Goal: Ask a question: Seek information or help from site administrators or community

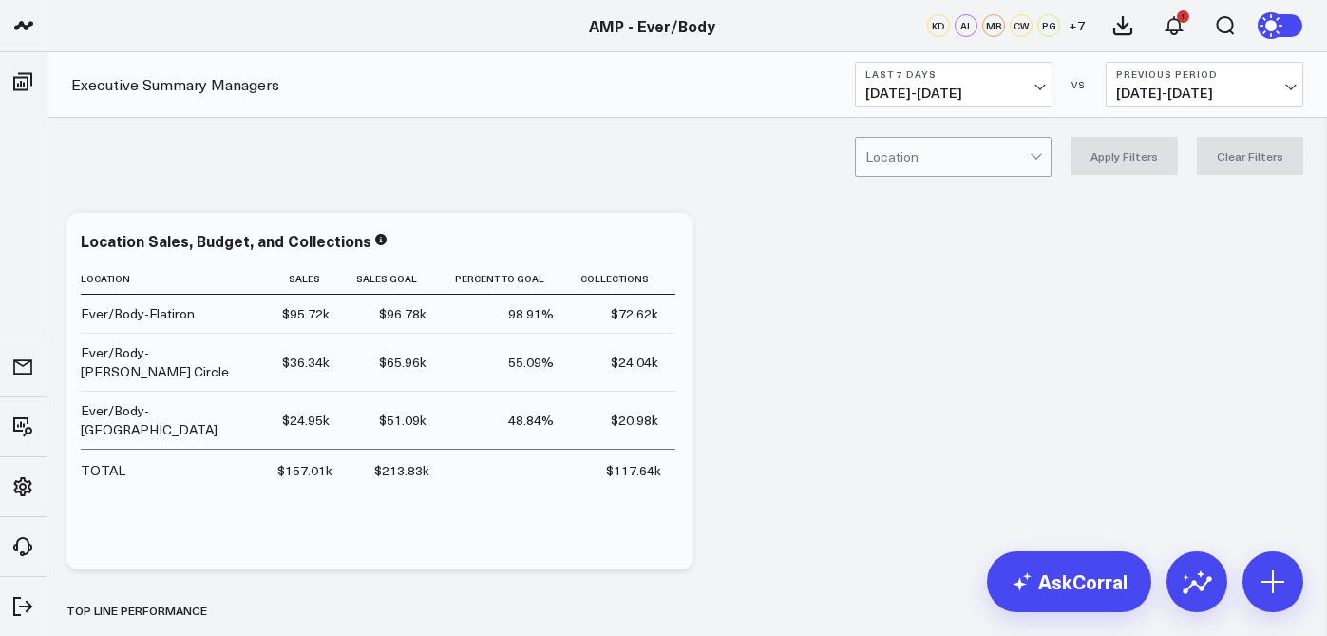
click at [1029, 84] on button "Last 7 Days [DATE] - [DATE]" at bounding box center [954, 85] width 198 height 46
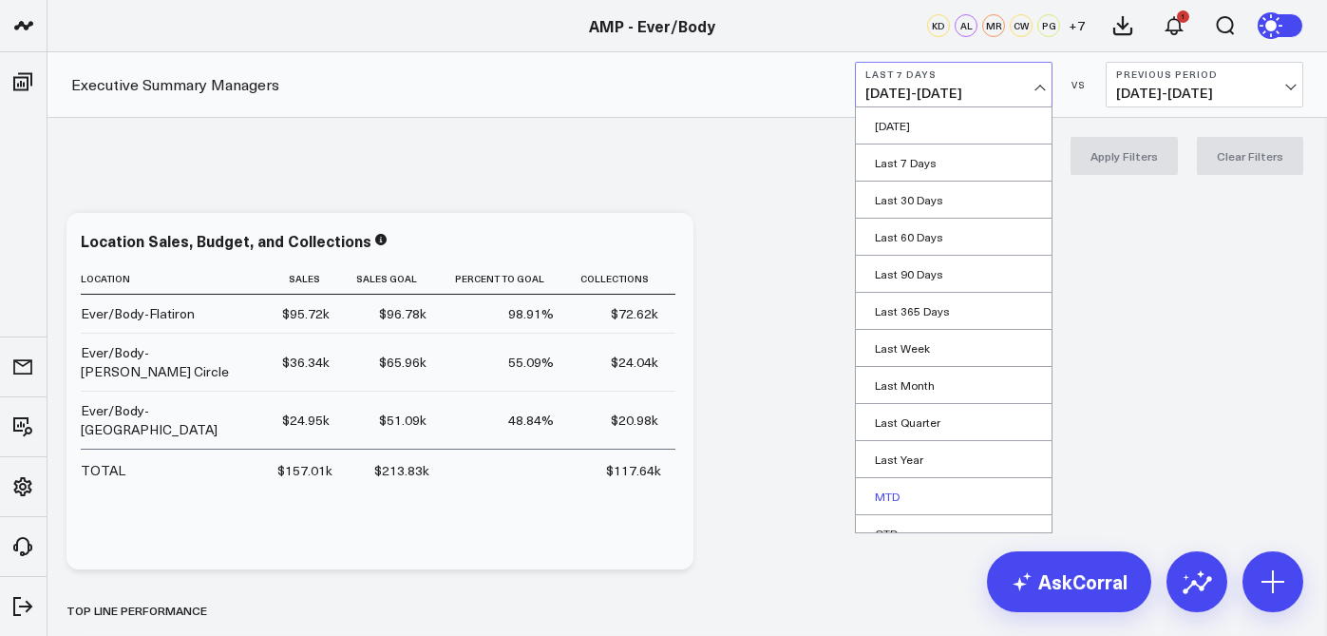
click at [880, 498] on link "MTD" at bounding box center [954, 496] width 196 height 36
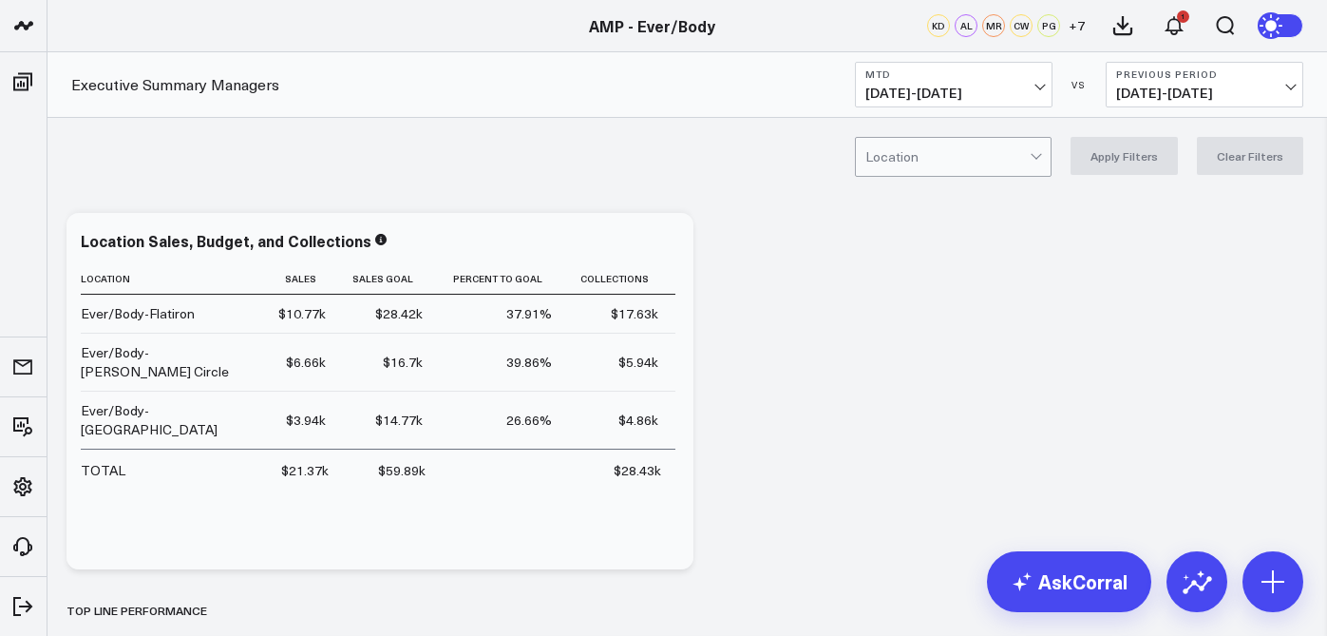
click at [990, 145] on div at bounding box center [948, 157] width 164 height 38
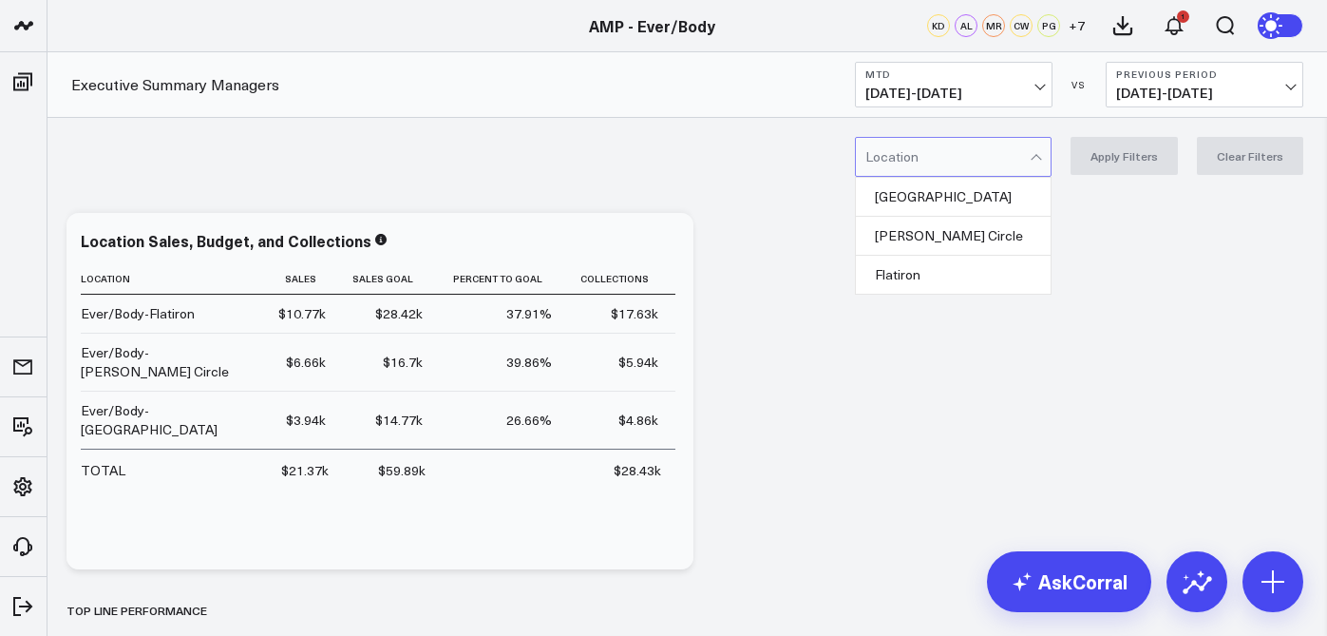
click at [976, 192] on div "[GEOGRAPHIC_DATA]" at bounding box center [953, 197] width 195 height 39
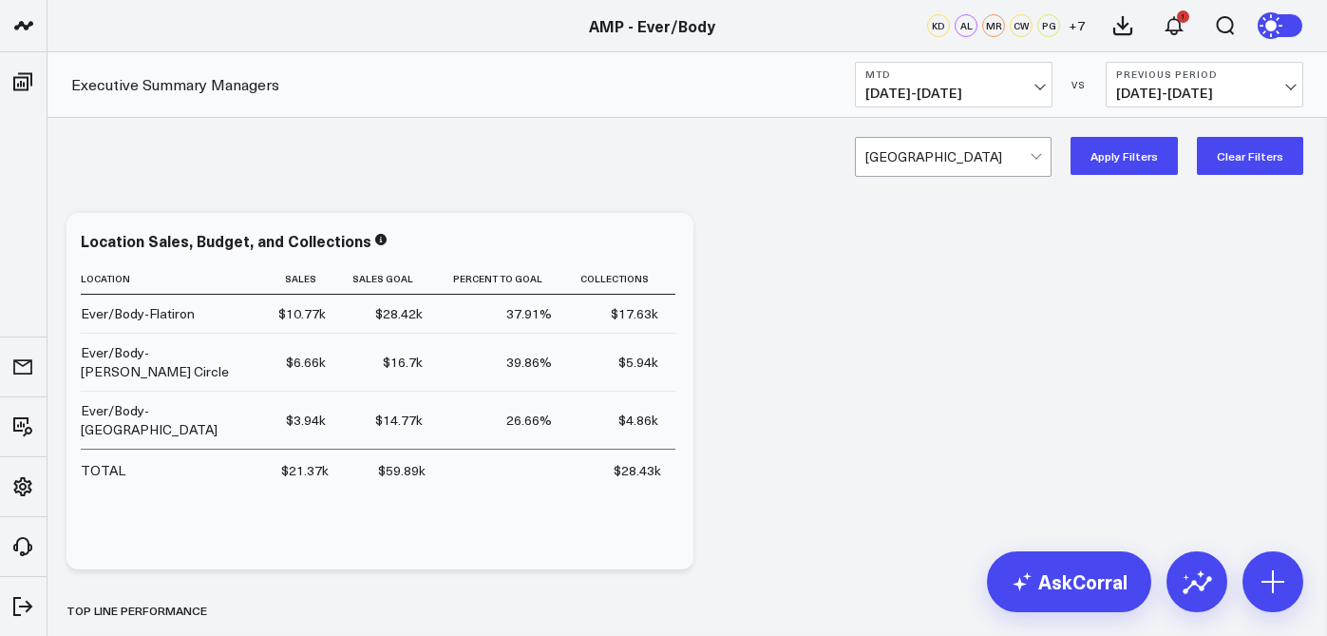
click at [1145, 160] on button "Apply Filters" at bounding box center [1124, 156] width 107 height 38
click at [1001, 88] on span "[DATE] - [DATE]" at bounding box center [954, 93] width 177 height 15
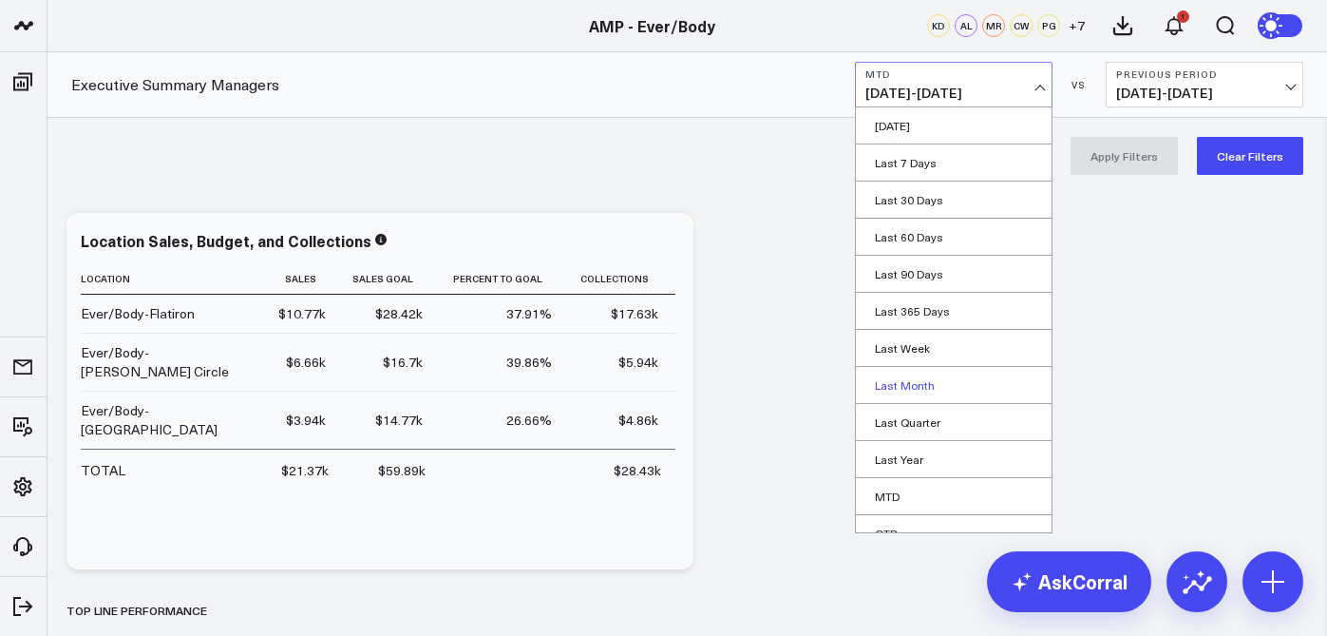
scroll to position [93, 0]
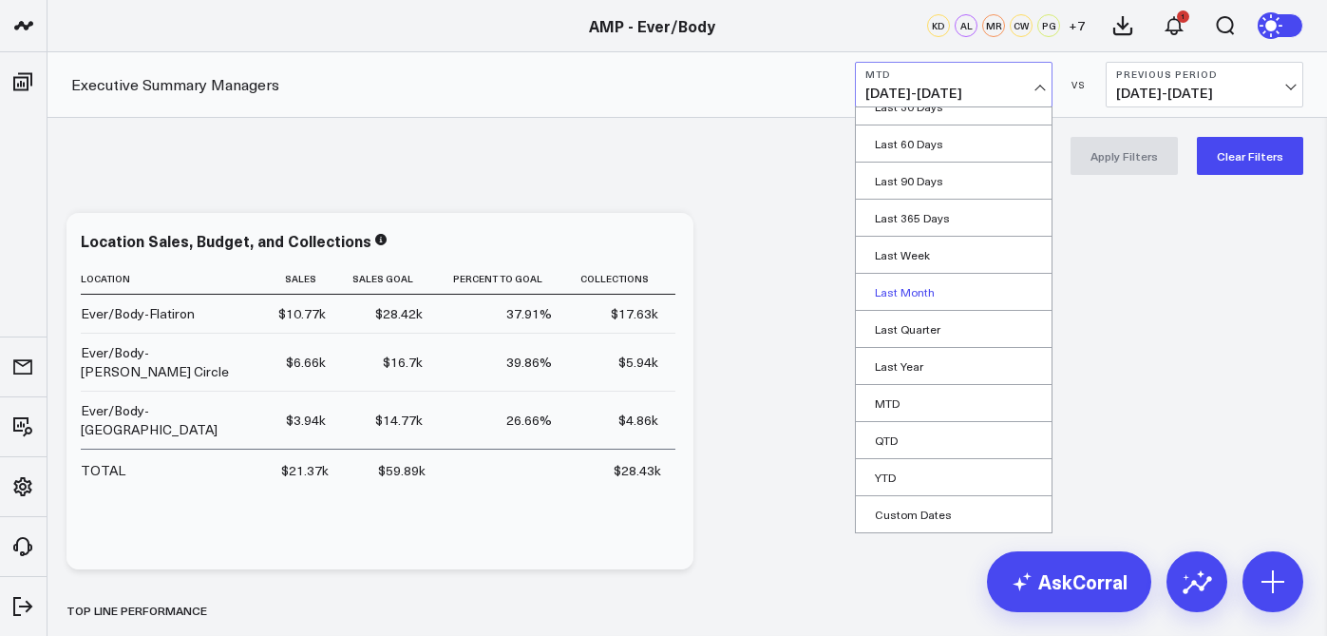
click at [901, 292] on link "Last Month" at bounding box center [954, 292] width 196 height 36
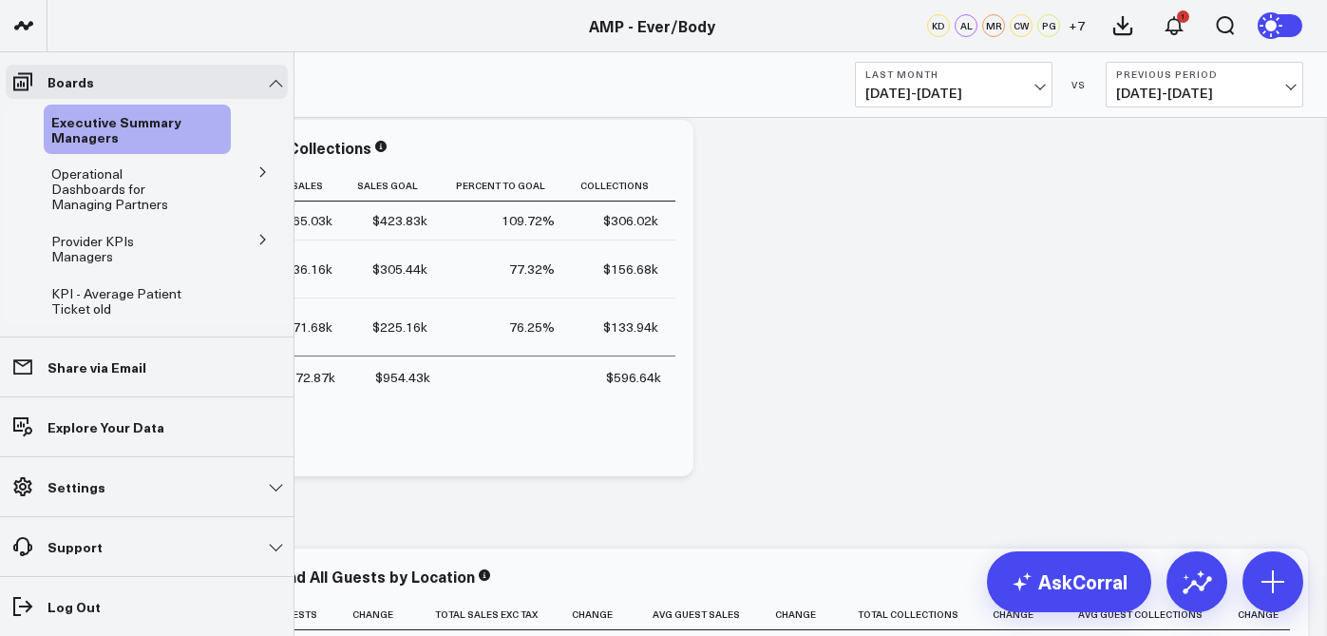
click at [241, 176] on button at bounding box center [263, 171] width 49 height 29
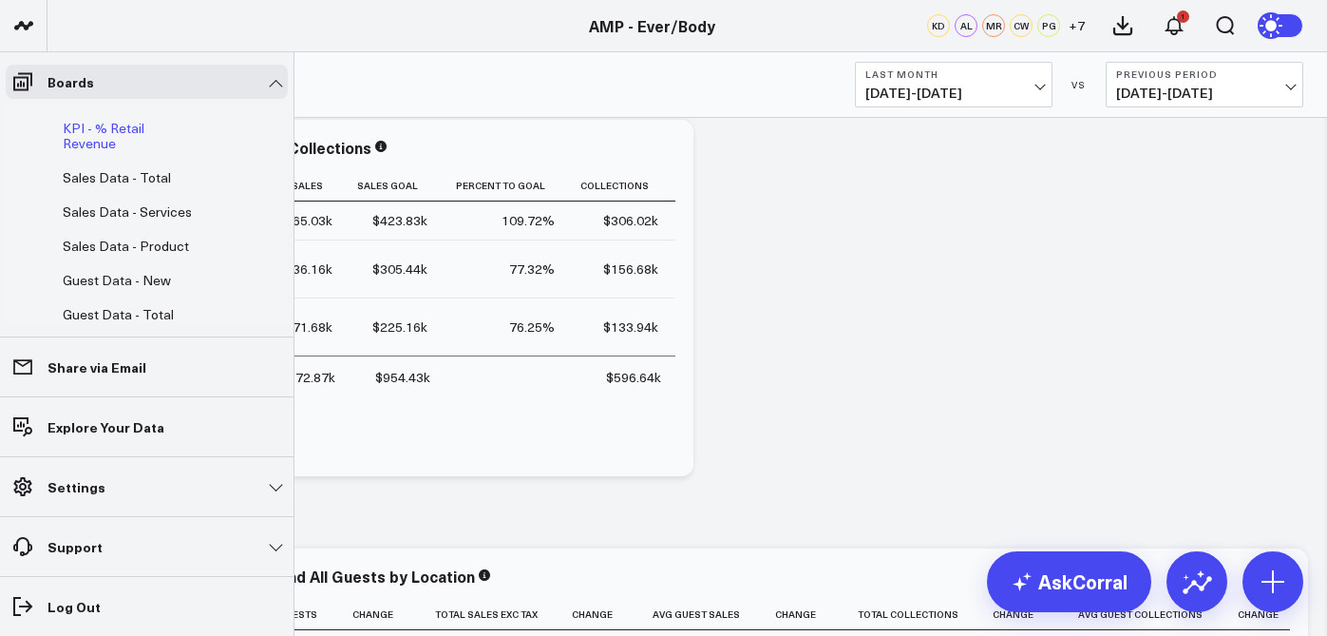
scroll to position [279, 0]
click at [146, 235] on span "Sales Data - Product" at bounding box center [126, 244] width 126 height 18
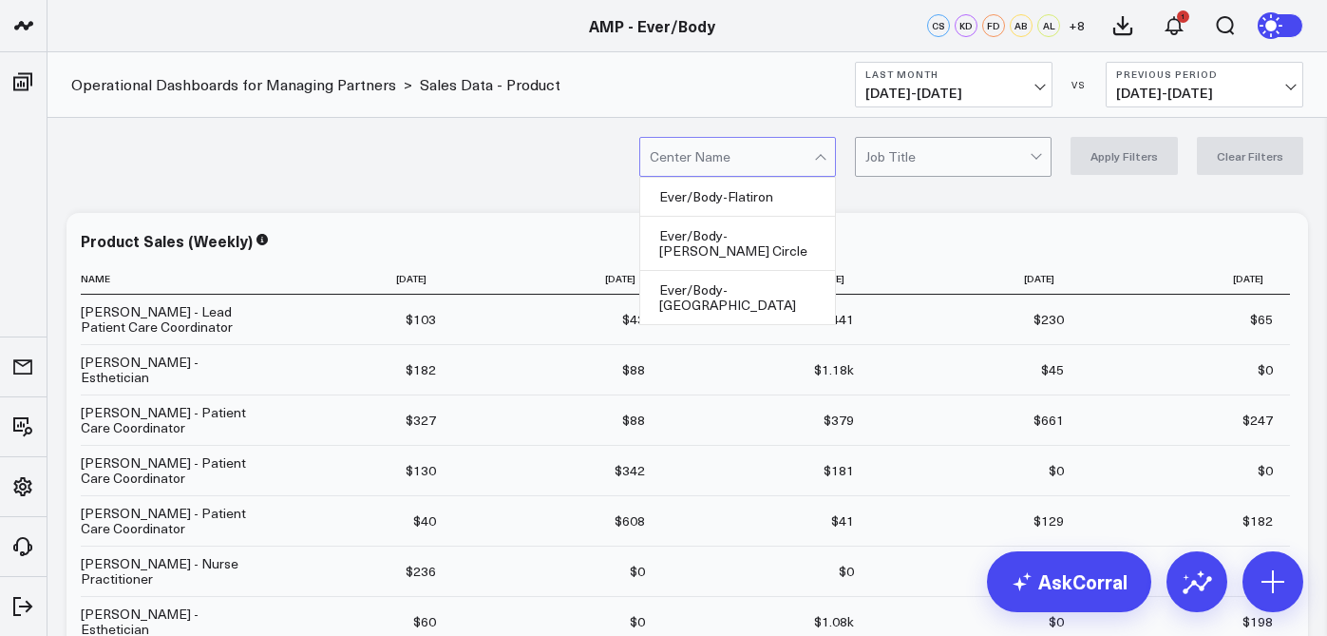
click at [830, 153] on div at bounding box center [822, 157] width 16 height 38
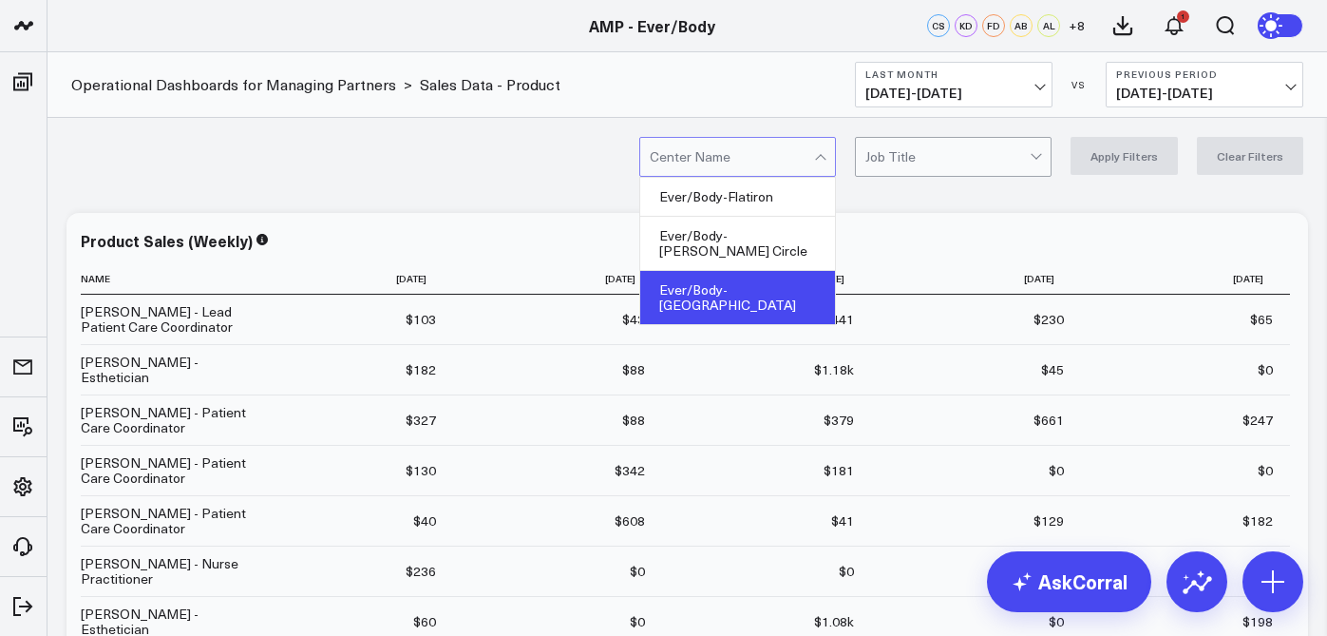
click at [797, 271] on div "Ever/Body-[GEOGRAPHIC_DATA]" at bounding box center [737, 297] width 195 height 53
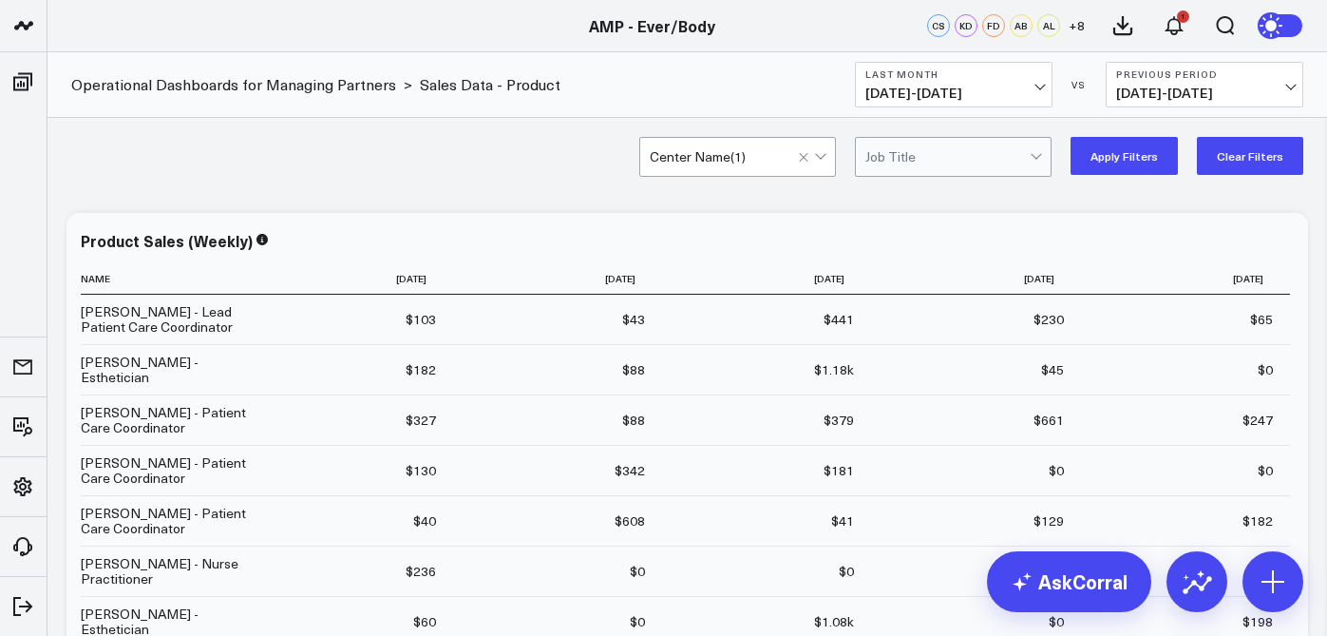
drag, startPoint x: 977, startPoint y: 199, endPoint x: 1098, endPoint y: 158, distance: 128.3
click at [1098, 158] on button "Apply Filters" at bounding box center [1124, 156] width 107 height 38
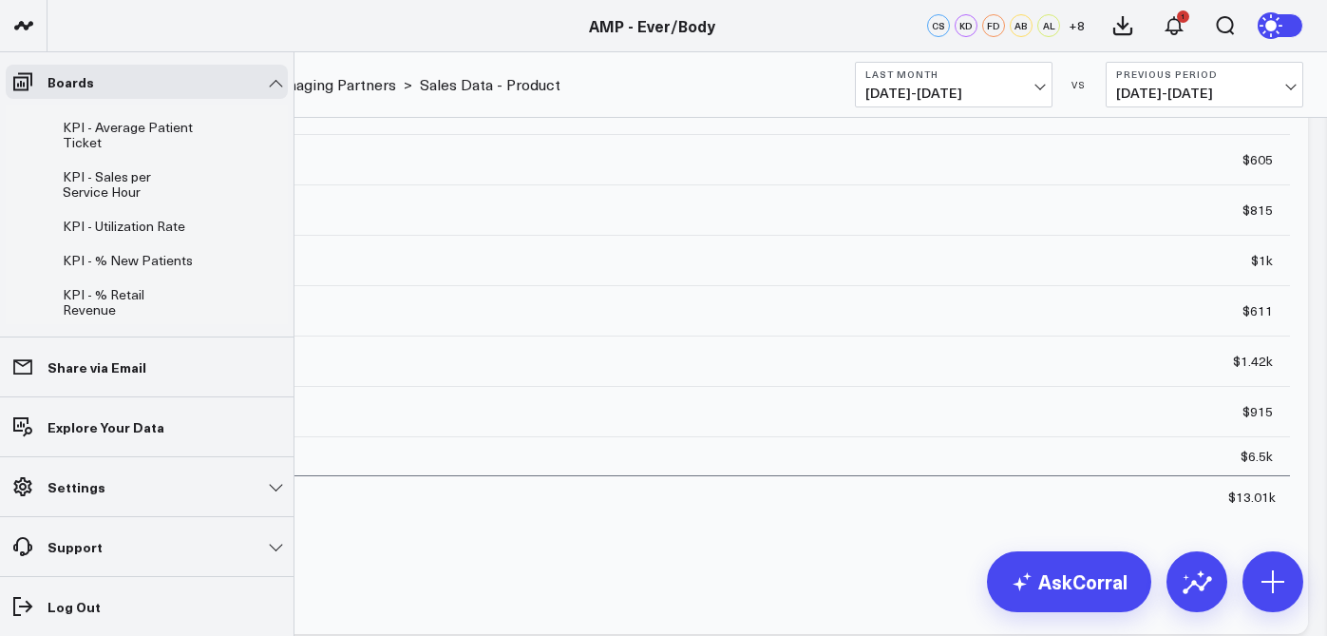
scroll to position [103, 0]
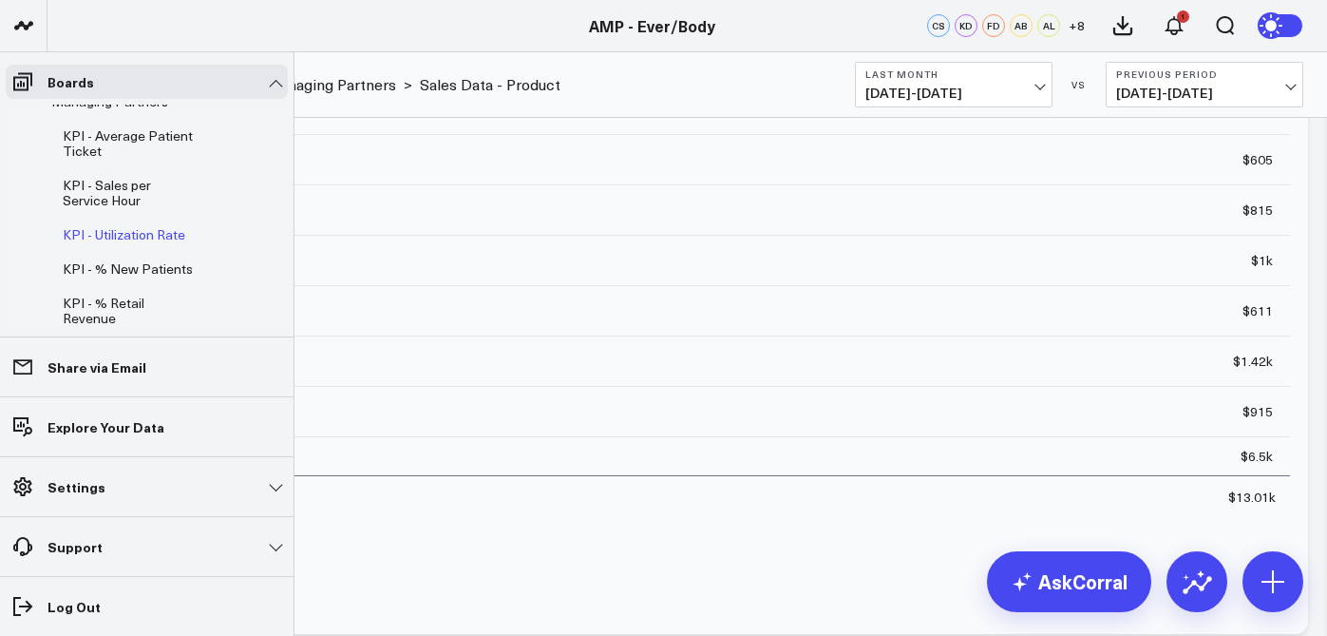
click at [117, 225] on span "KPI - Utilization Rate" at bounding box center [124, 234] width 123 height 18
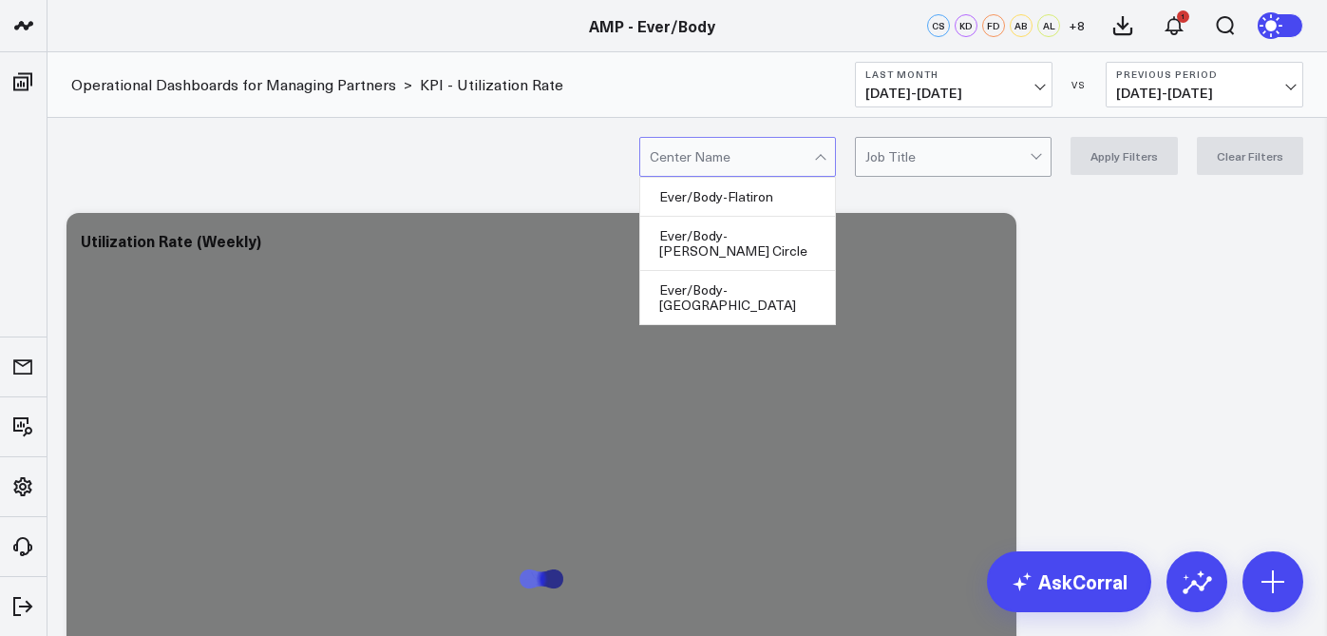
click at [826, 159] on div at bounding box center [822, 157] width 16 height 38
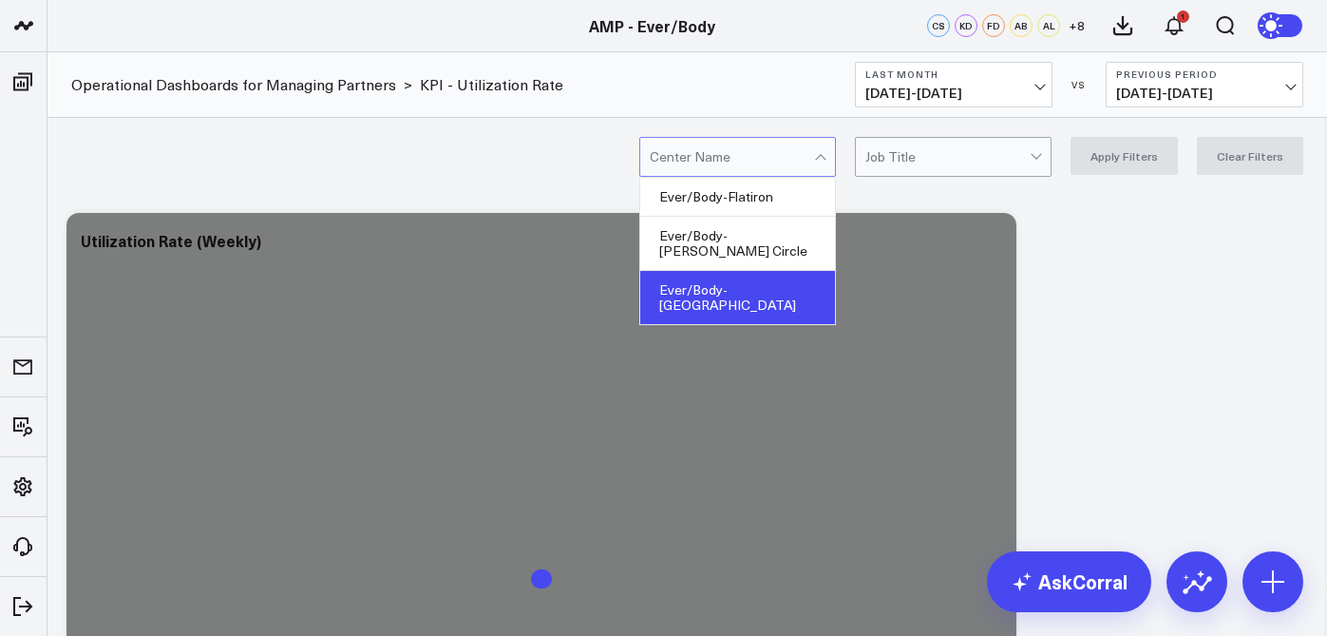
click at [806, 271] on div "Ever/Body-[GEOGRAPHIC_DATA]" at bounding box center [737, 297] width 195 height 53
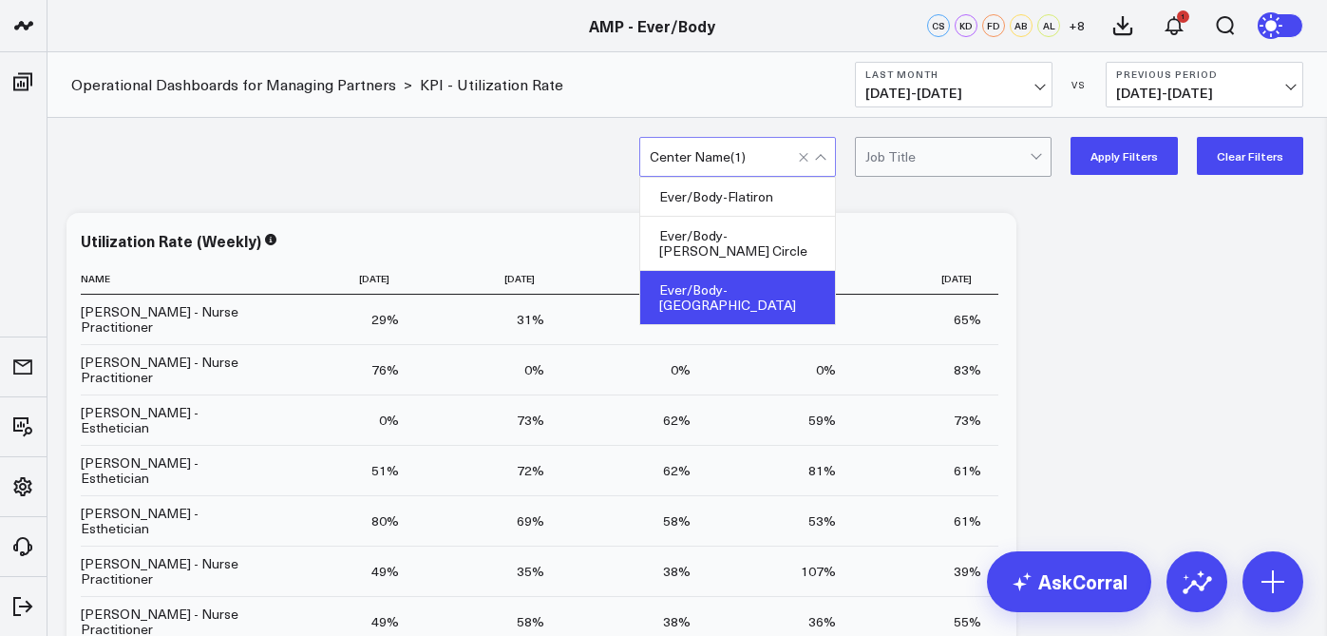
click at [713, 274] on div "Ever/Body-[GEOGRAPHIC_DATA]" at bounding box center [737, 297] width 195 height 53
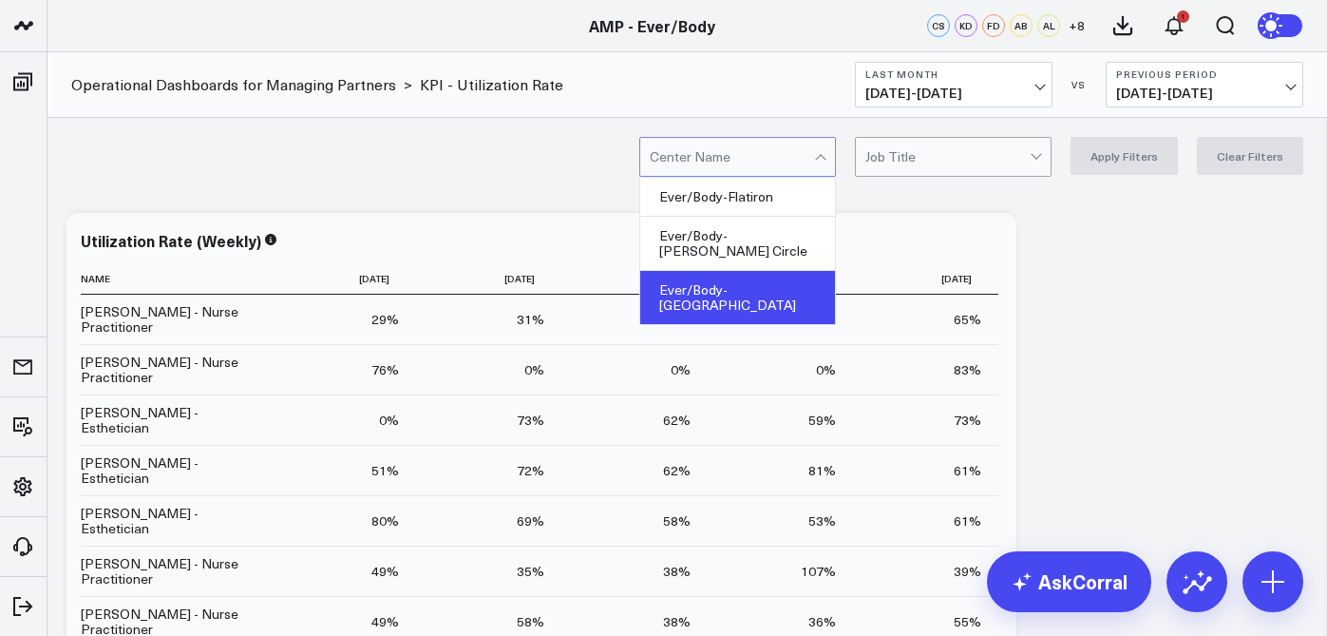
click at [781, 271] on div "Ever/Body-[GEOGRAPHIC_DATA]" at bounding box center [737, 297] width 195 height 53
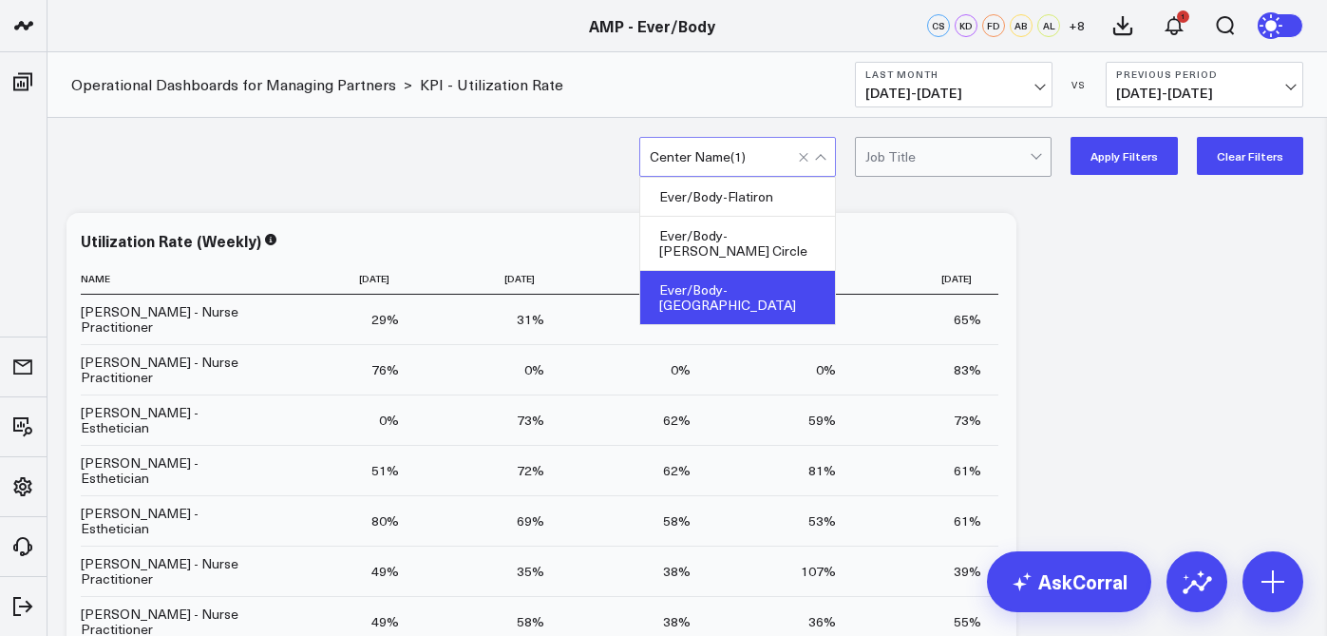
click at [787, 291] on div "Ever/Body-[GEOGRAPHIC_DATA]" at bounding box center [737, 297] width 195 height 53
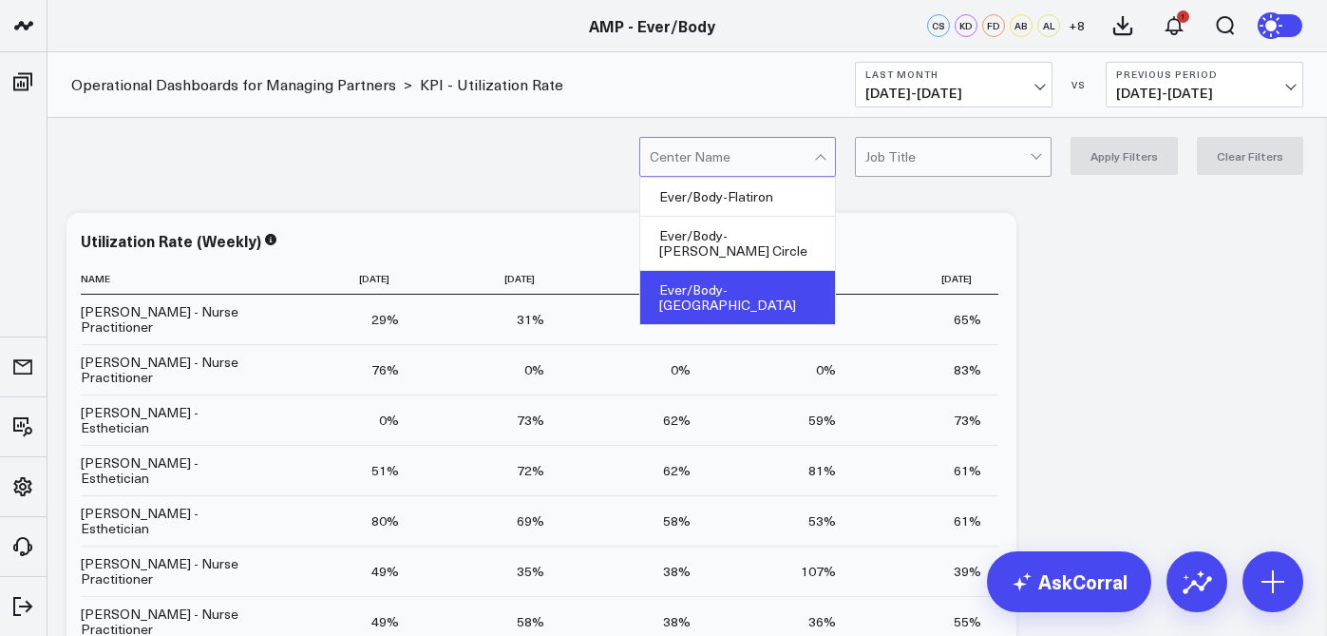
click at [782, 281] on div "Ever/Body-[GEOGRAPHIC_DATA]" at bounding box center [737, 297] width 195 height 53
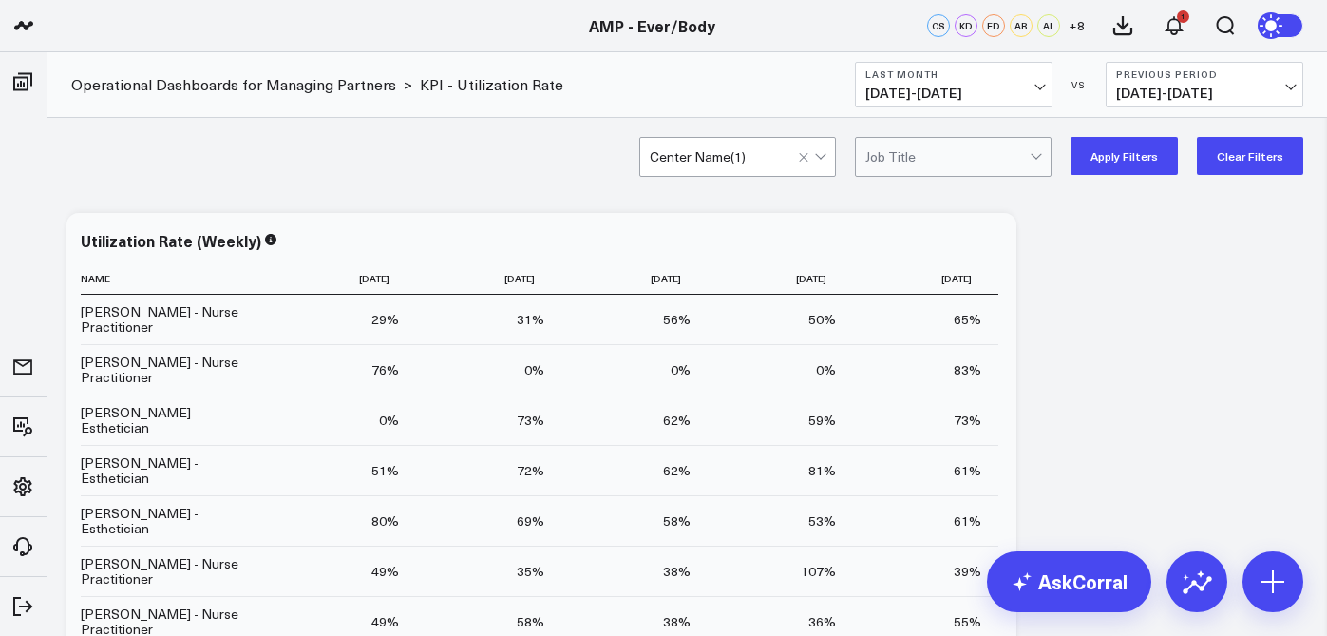
click at [1114, 155] on button "Apply Filters" at bounding box center [1124, 156] width 107 height 38
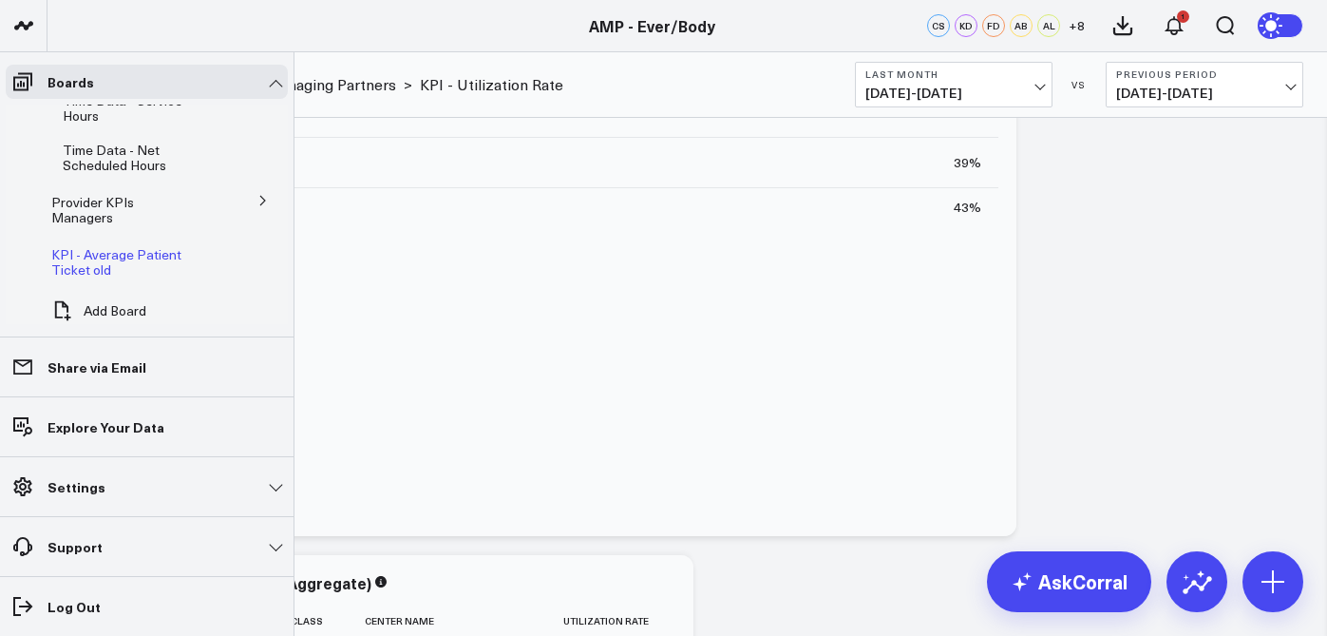
scroll to position [1155, 0]
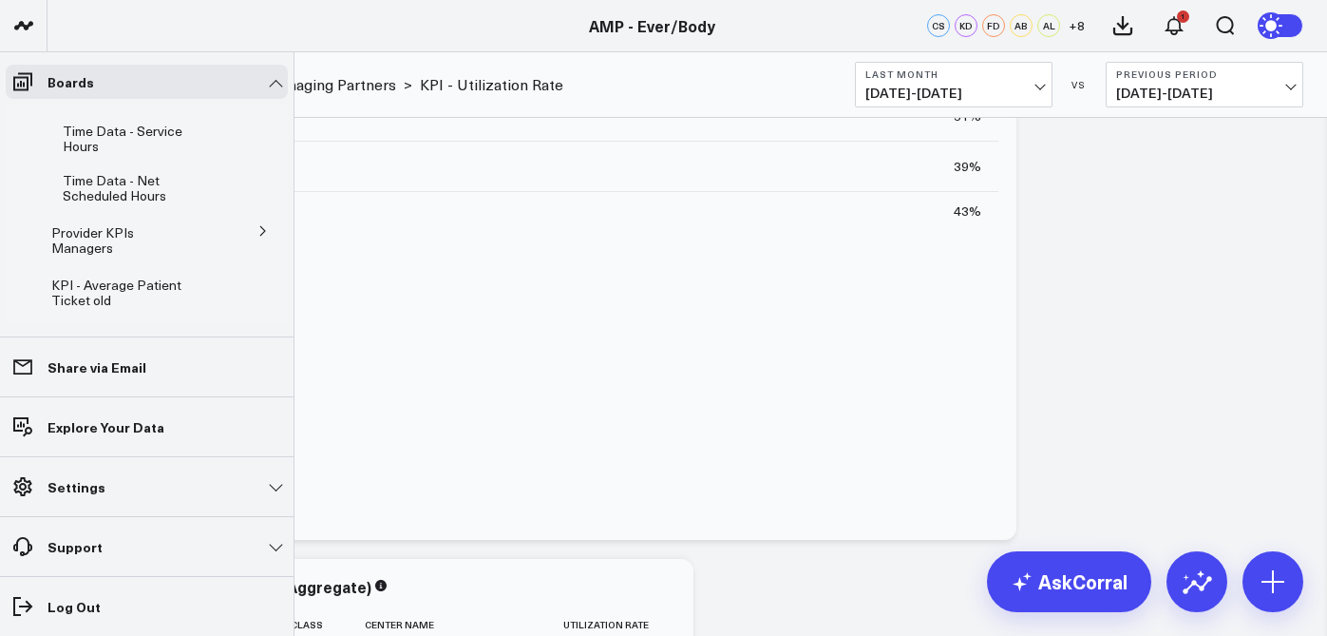
click at [258, 225] on icon at bounding box center [263, 230] width 11 height 11
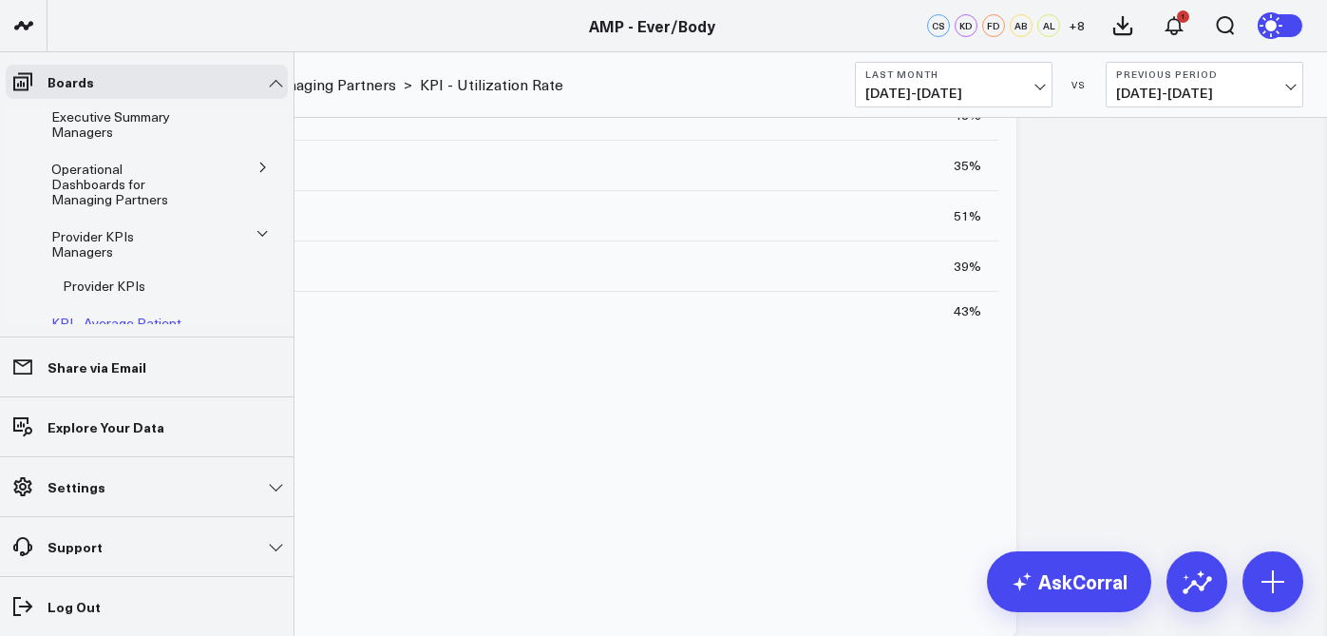
scroll to position [0, 0]
click at [239, 171] on button at bounding box center [263, 171] width 49 height 29
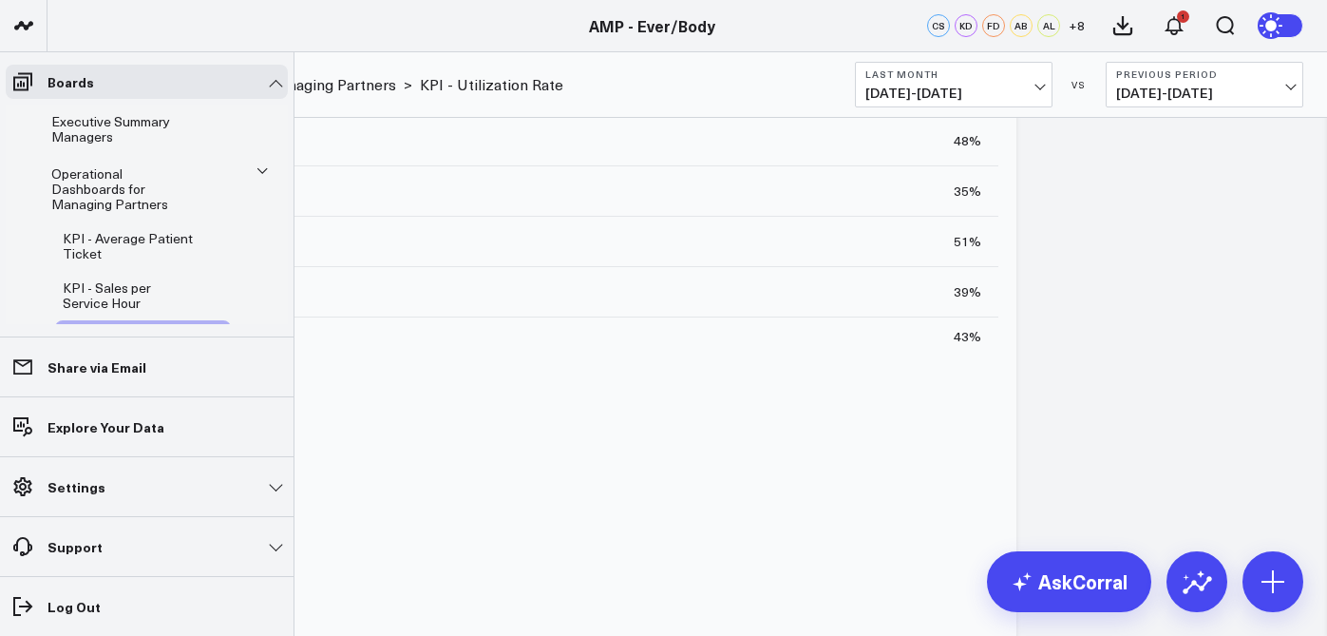
scroll to position [1017, 0]
click at [222, 120] on li "Executive Summary Managers" at bounding box center [147, 129] width 282 height 49
click at [195, 119] on link "Executive Summary Managers" at bounding box center [124, 129] width 147 height 30
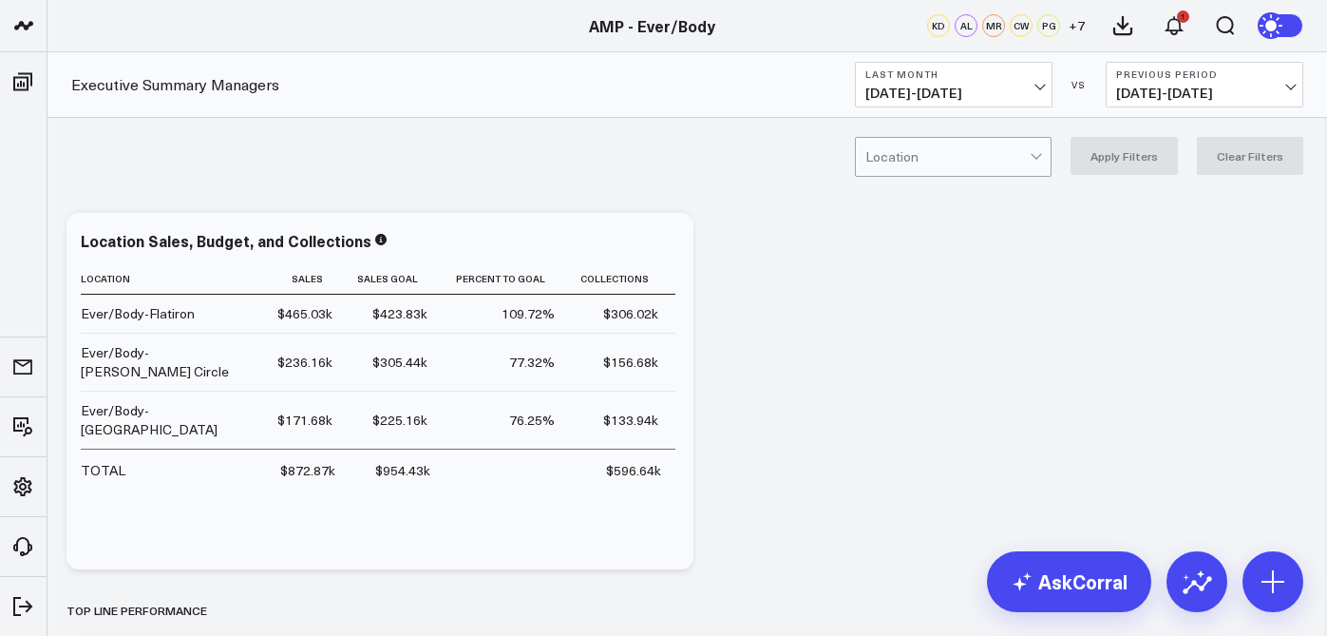
click at [957, 81] on button "Last Month [DATE] - [DATE]" at bounding box center [954, 85] width 198 height 46
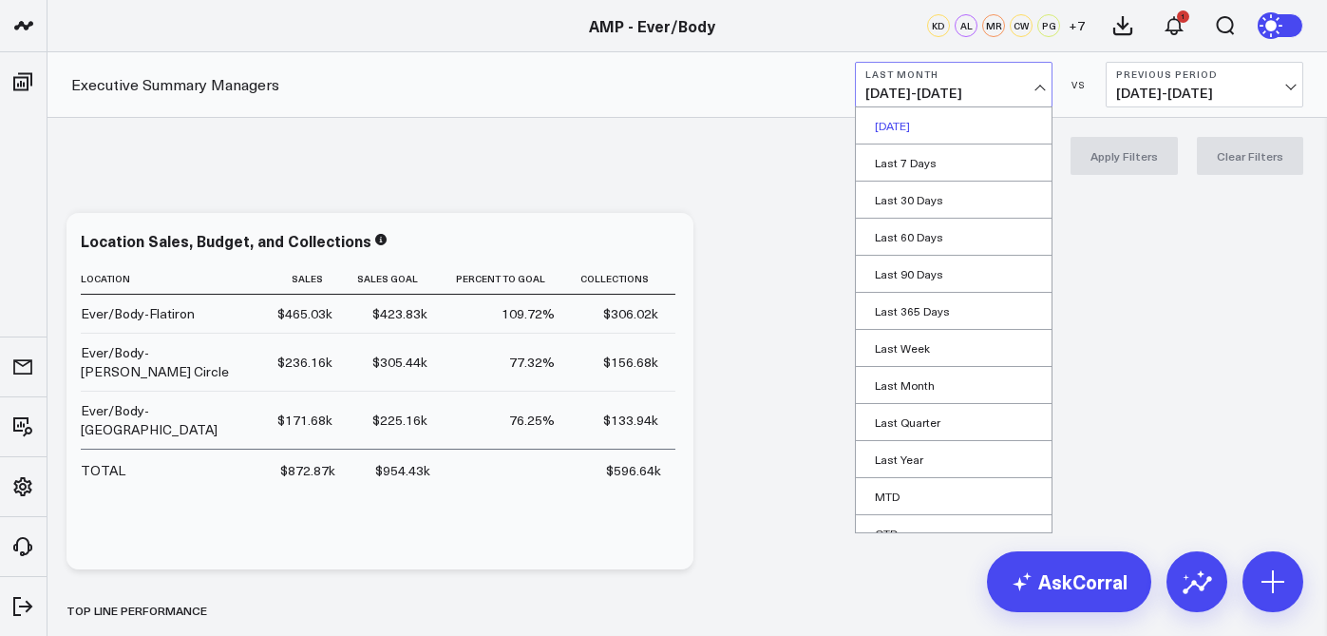
click at [934, 122] on link "[DATE]" at bounding box center [954, 125] width 196 height 36
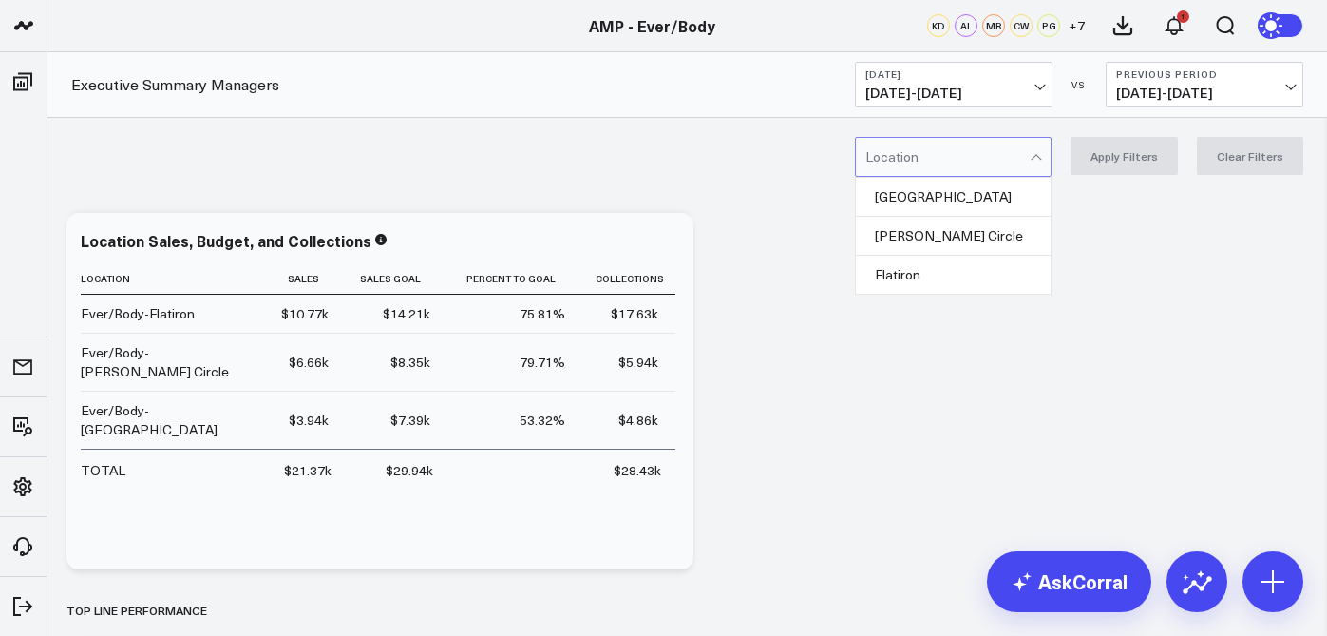
click at [1000, 158] on div at bounding box center [948, 157] width 164 height 38
click at [981, 199] on div "[GEOGRAPHIC_DATA]" at bounding box center [953, 197] width 195 height 39
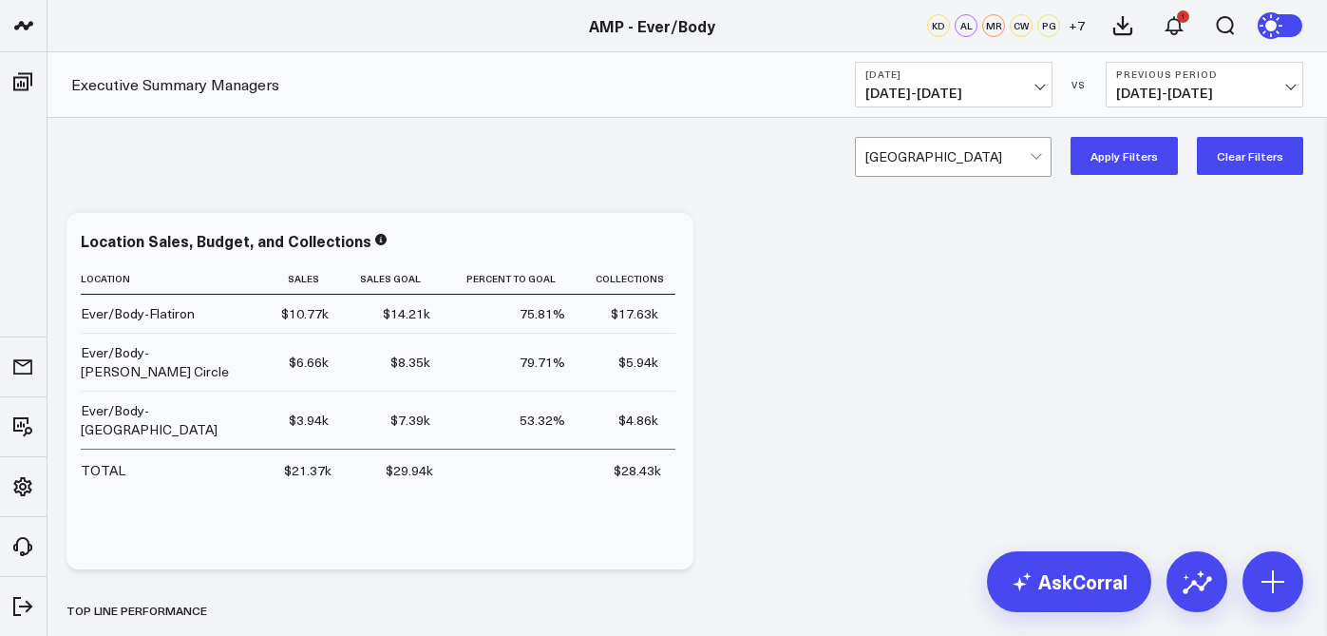
click at [1122, 158] on button "Apply Filters" at bounding box center [1124, 156] width 107 height 38
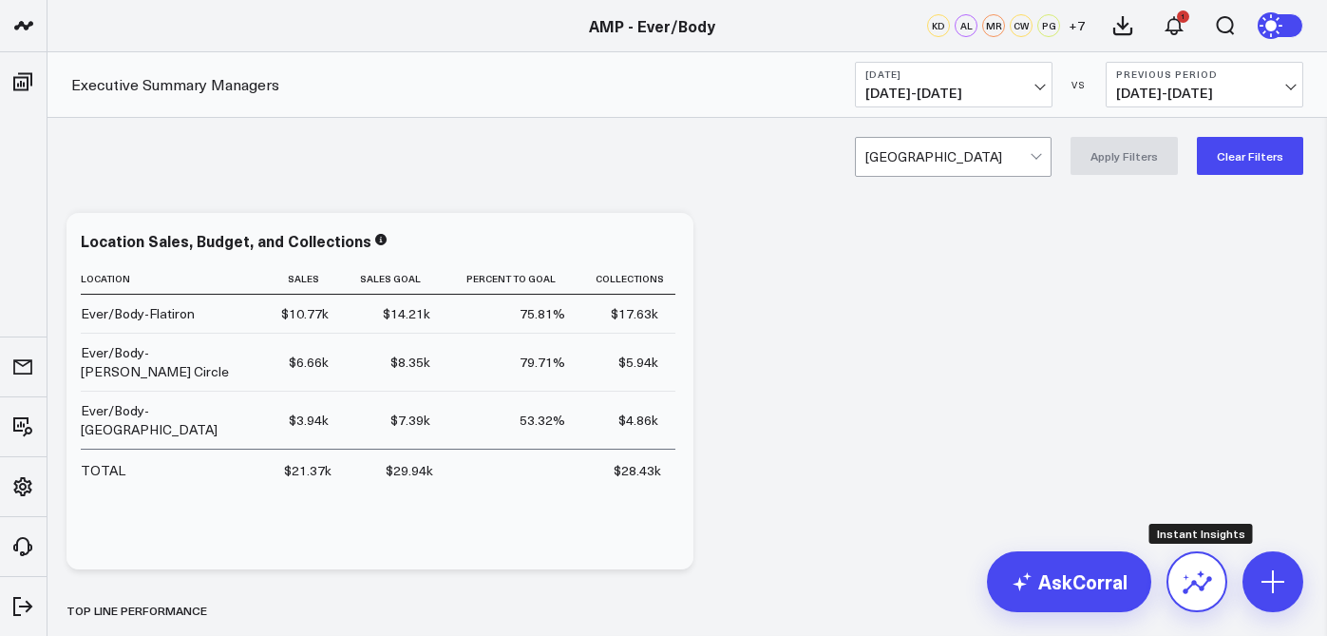
click at [1183, 577] on icon at bounding box center [1197, 581] width 30 height 30
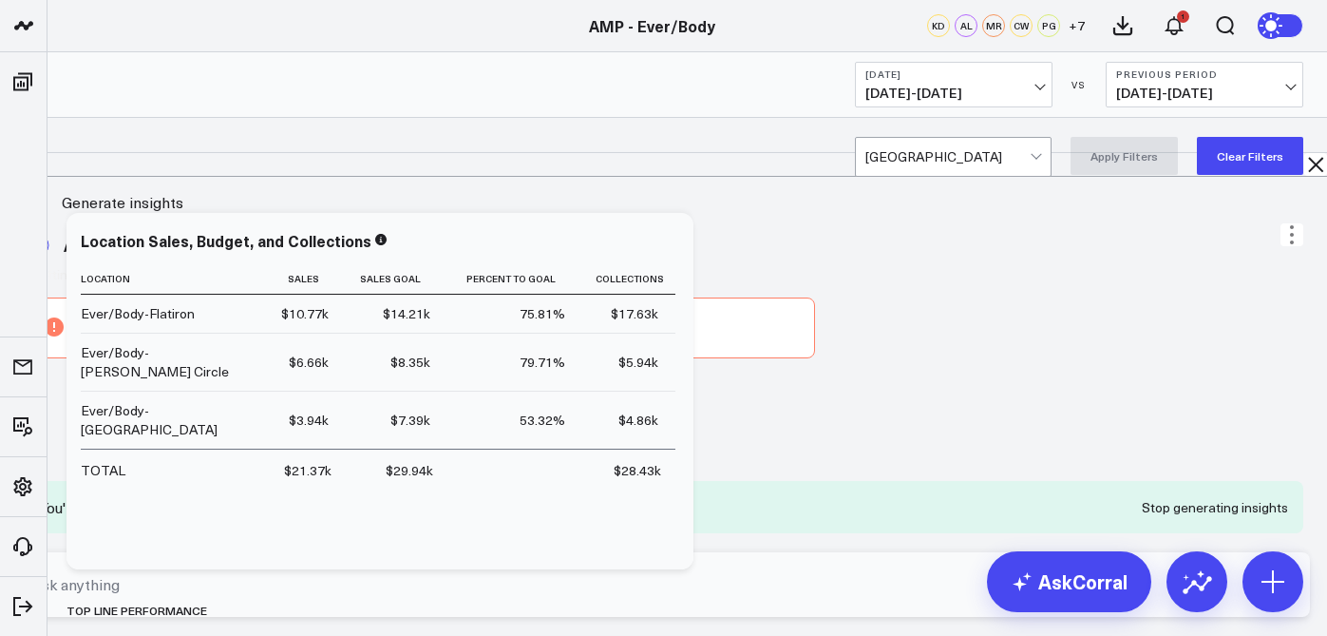
click at [1035, 90] on span "[DATE] - [DATE]" at bounding box center [954, 93] width 177 height 15
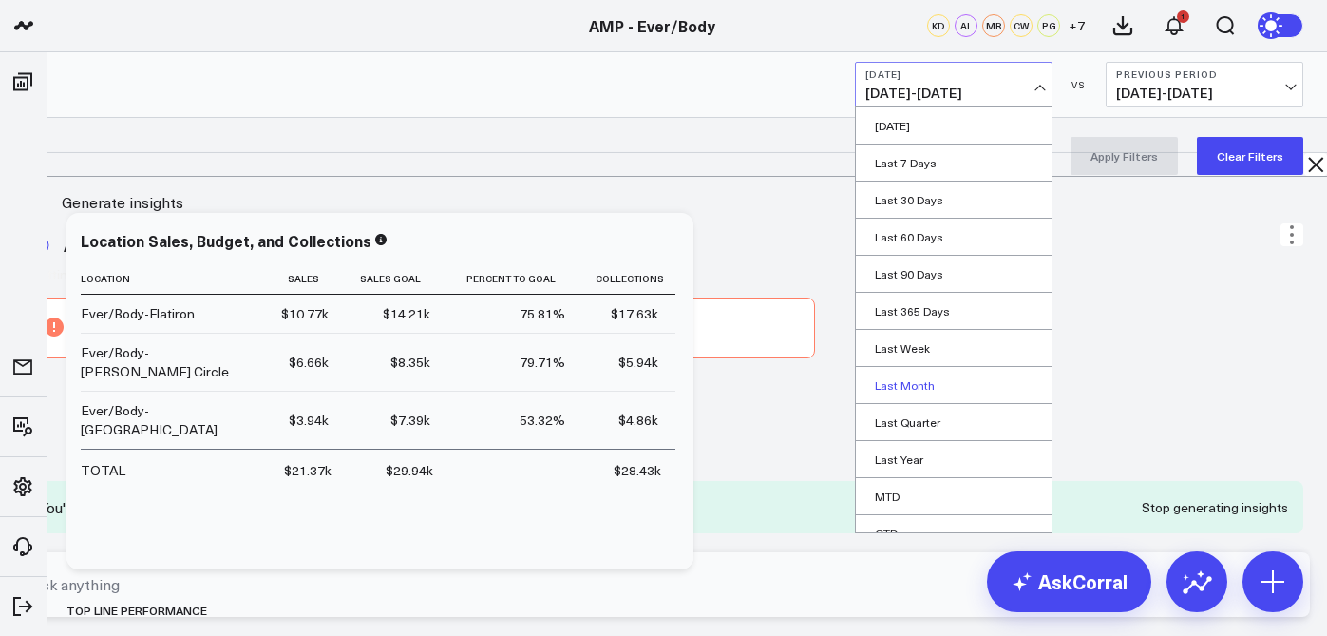
click at [899, 392] on link "Last Month" at bounding box center [954, 385] width 196 height 36
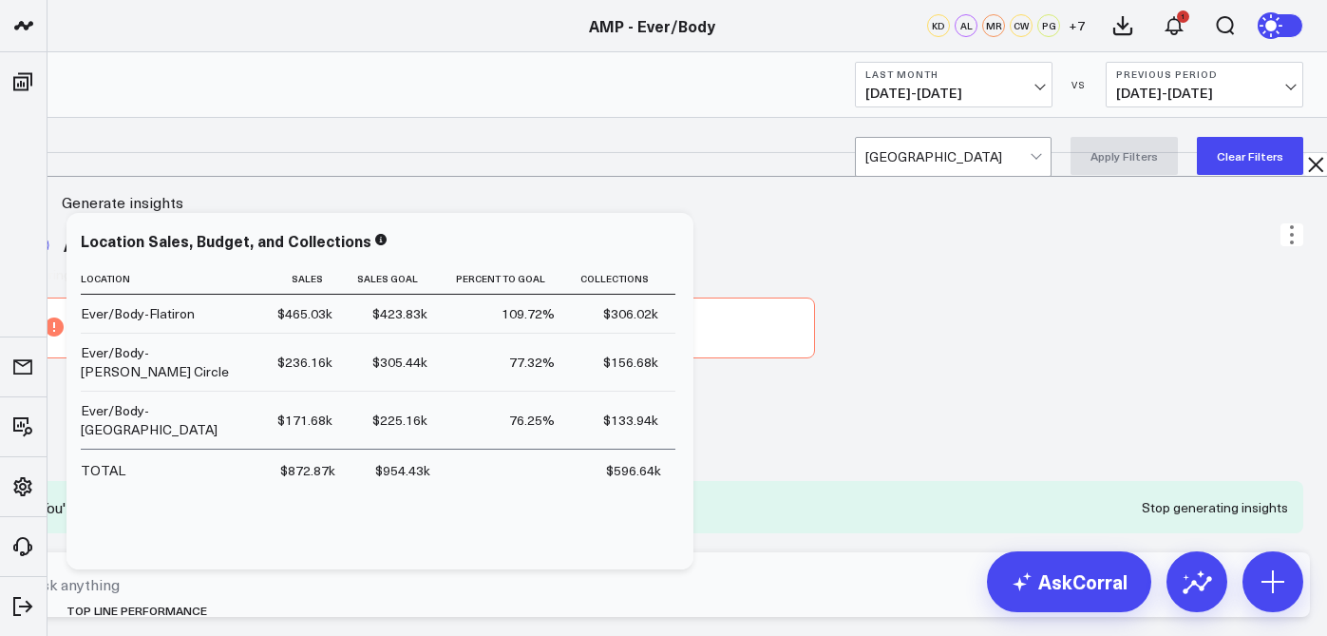
click at [1015, 100] on span "[DATE] - [DATE]" at bounding box center [954, 93] width 177 height 15
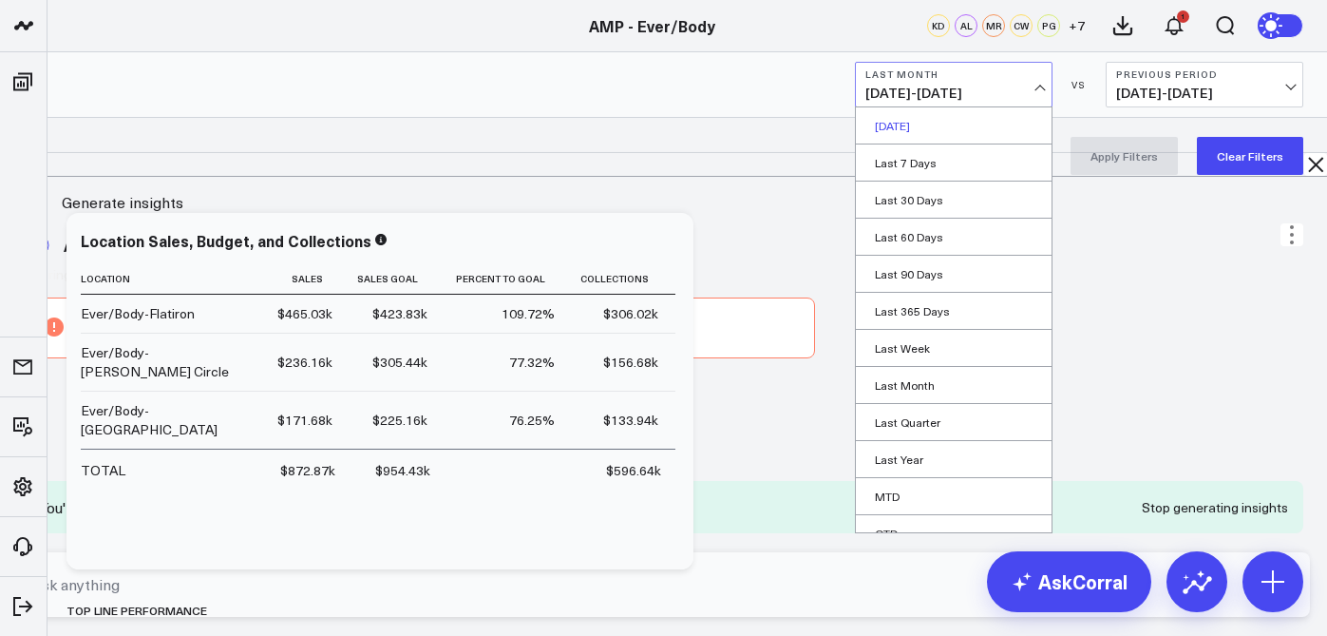
click at [968, 135] on link "[DATE]" at bounding box center [954, 125] width 196 height 36
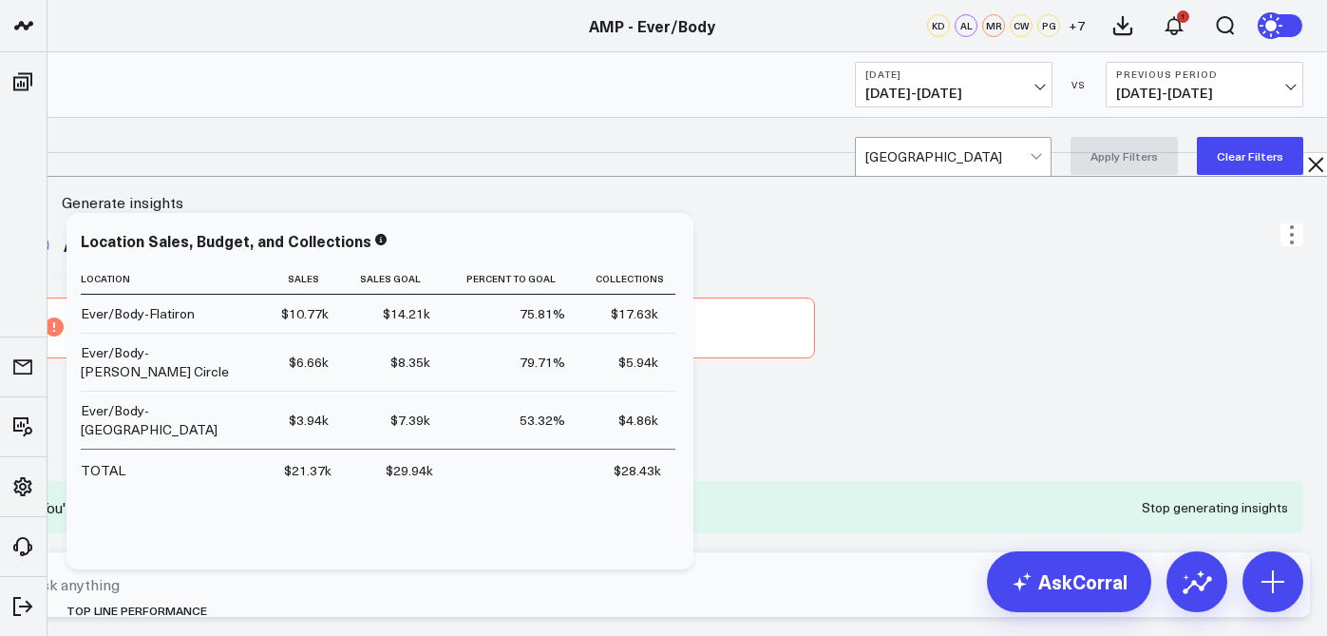
click at [776, 586] on textarea at bounding box center [648, 584] width 1243 height 34
type textarea "can you give me insights on williamsburg [DATE]"
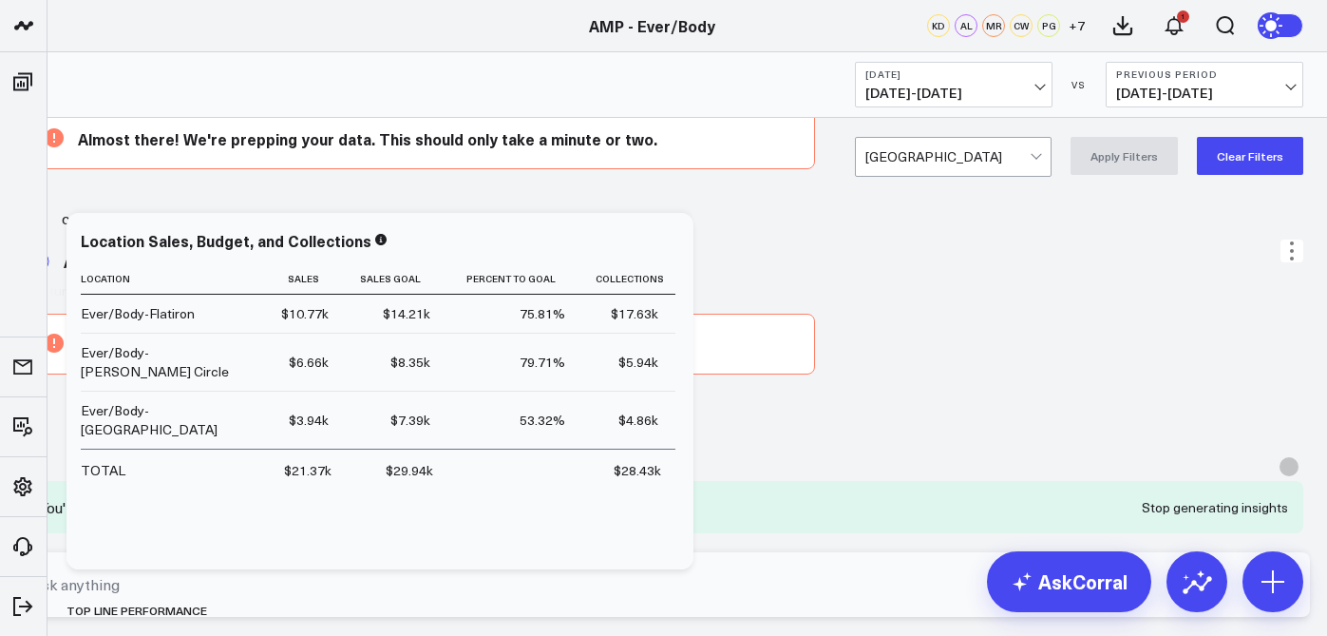
click at [206, 298] on div "Capturing board timeframe" at bounding box center [115, 290] width 181 height 15
